Goal: Obtain resource: Download file/media

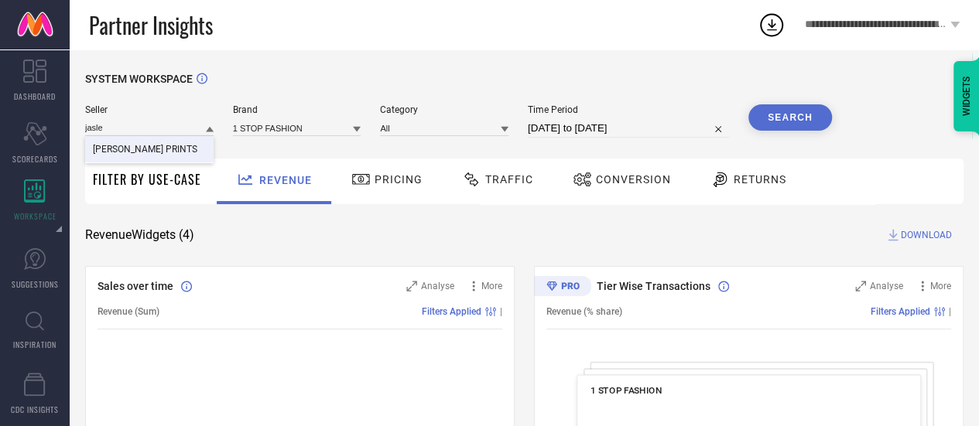
type input "jasle"
click at [158, 159] on div "[PERSON_NAME] PRINTS" at bounding box center [149, 149] width 128 height 26
click at [265, 125] on input at bounding box center [297, 128] width 128 height 16
click at [282, 122] on input at bounding box center [297, 128] width 128 height 16
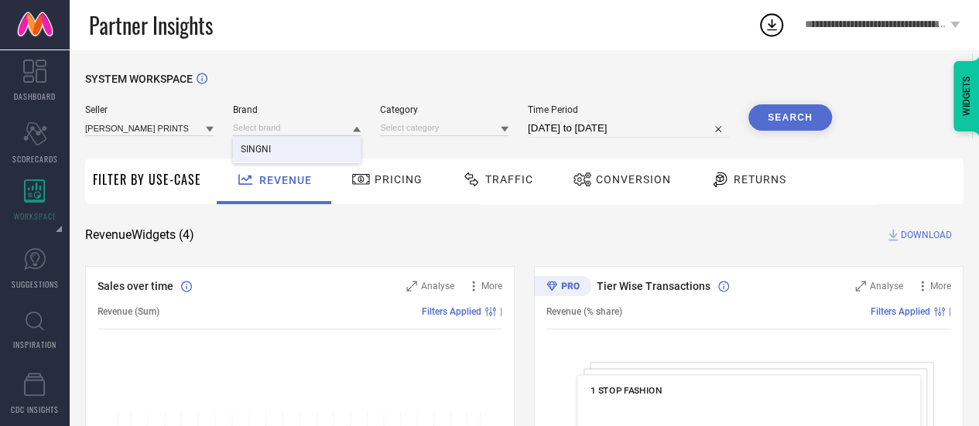
click at [290, 142] on div "SINGNI" at bounding box center [297, 149] width 128 height 26
click at [433, 136] on input at bounding box center [444, 128] width 128 height 16
click at [438, 129] on input at bounding box center [444, 128] width 128 height 16
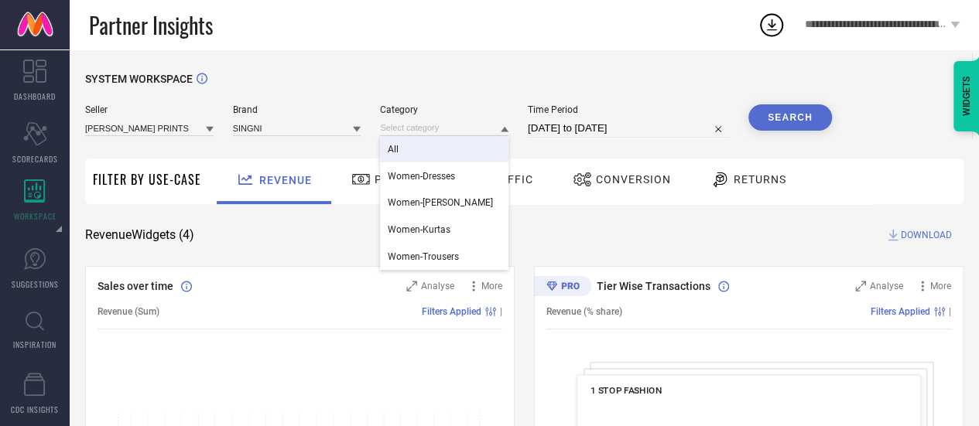
click at [443, 146] on div "All" at bounding box center [444, 149] width 128 height 26
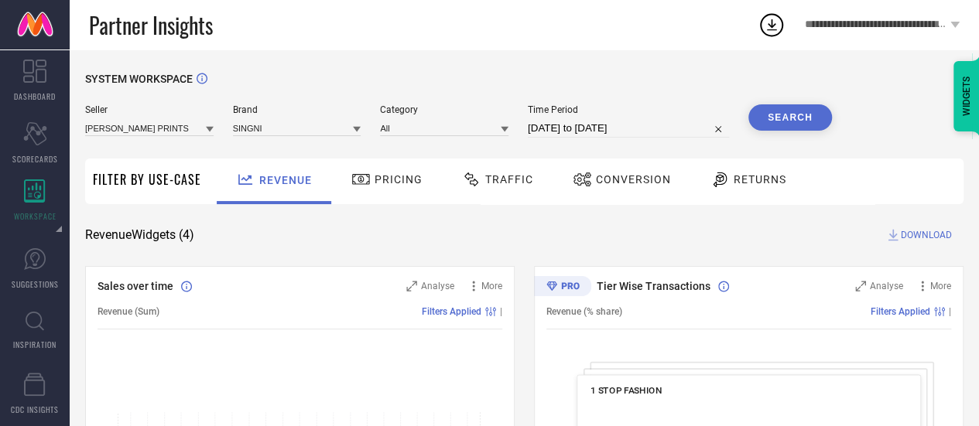
click at [567, 116] on div "Time Period [DATE] to [DATE]" at bounding box center [628, 120] width 201 height 33
click at [570, 119] on div "Time Period [DATE] to [DATE]" at bounding box center [628, 120] width 201 height 33
select select "7"
select select "2025"
select select "8"
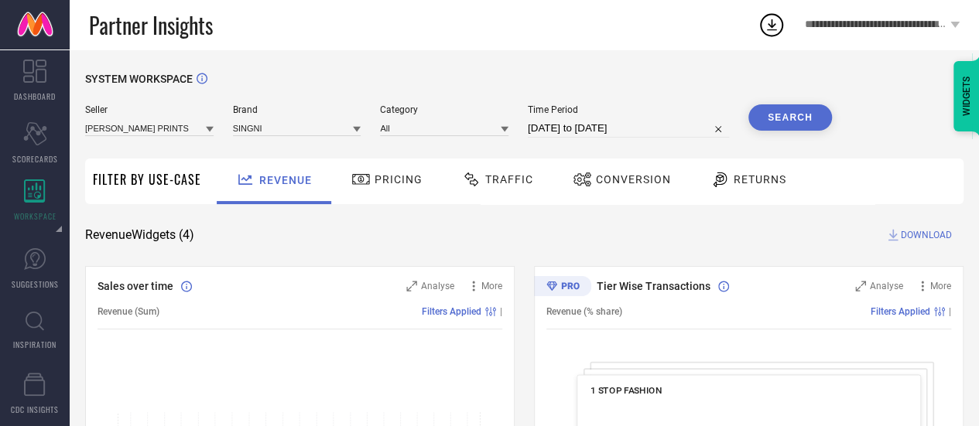
select select "2025"
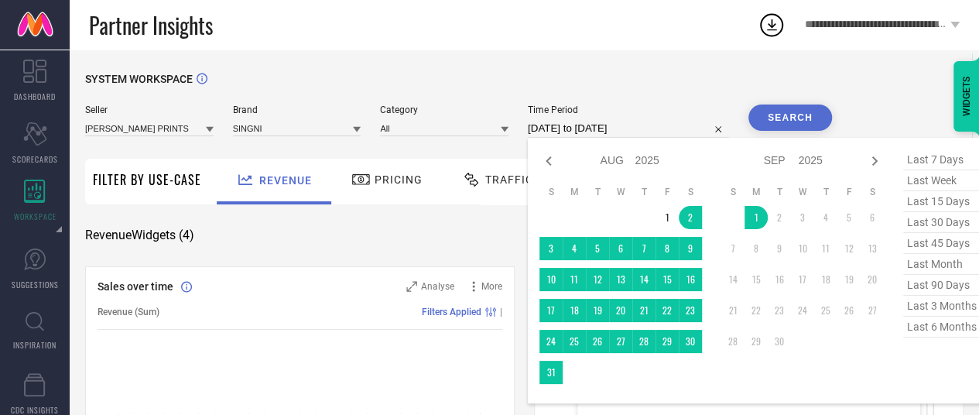
click at [573, 123] on input "[DATE] to [DATE]" at bounding box center [628, 128] width 201 height 19
click at [546, 156] on icon at bounding box center [548, 161] width 19 height 19
select select "6"
select select "2025"
select select "7"
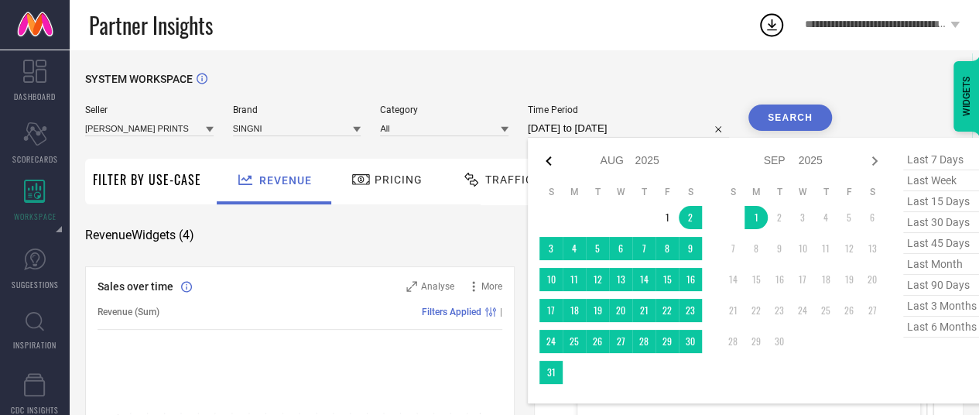
select select "2025"
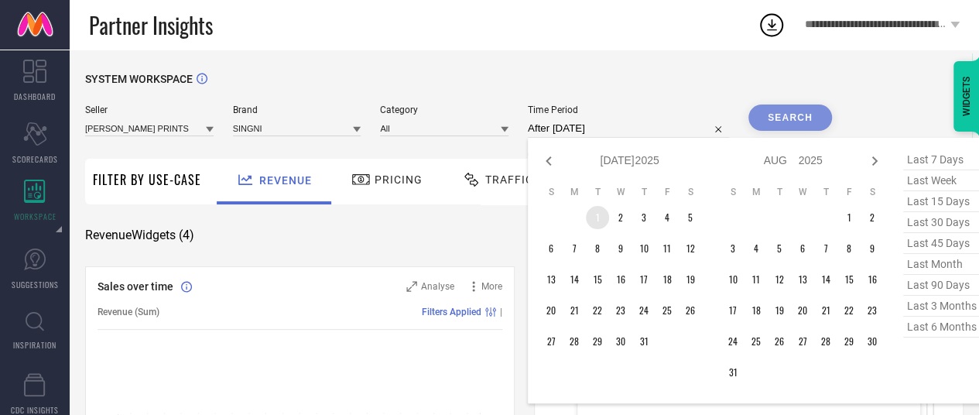
click at [593, 216] on td "1" at bounding box center [597, 217] width 23 height 23
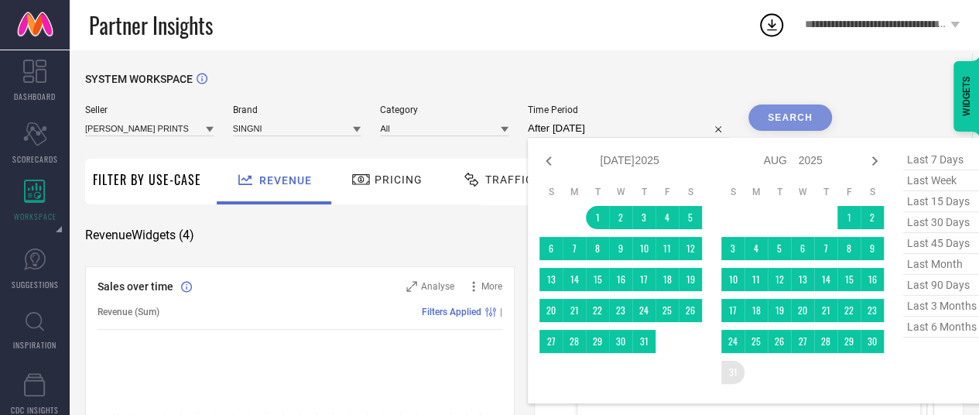
type input "[DATE] to [DATE]"
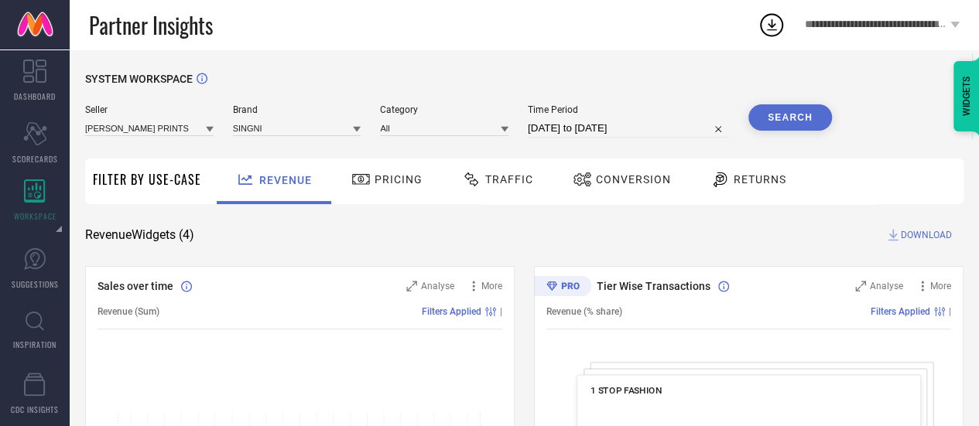
click at [782, 125] on button "Search" at bounding box center [790, 117] width 84 height 26
click at [905, 242] on span "DOWNLOAD" at bounding box center [926, 234] width 51 height 15
